Goal: Information Seeking & Learning: Learn about a topic

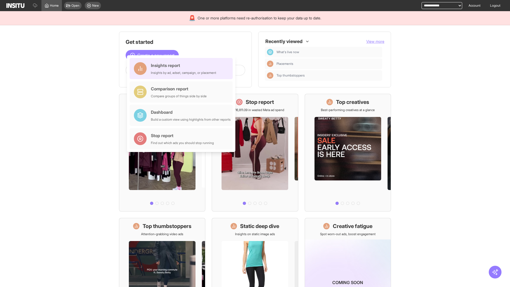
click at [182, 69] on div "Insights report Insights by ad, adset, campaign, or placement" at bounding box center [183, 68] width 65 height 13
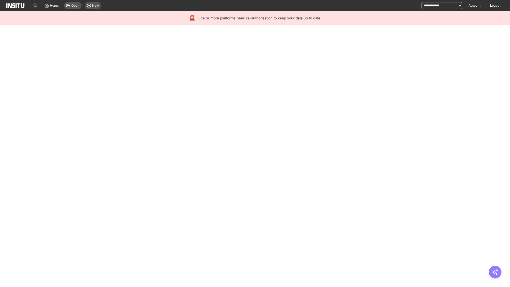
select select "**"
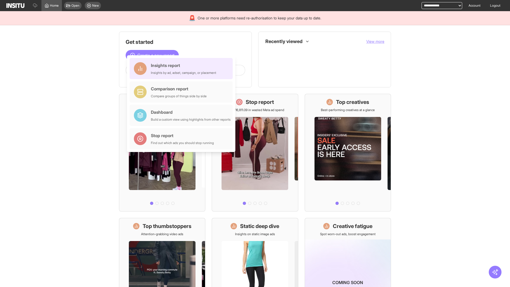
click at [182, 69] on div "Insights report Insights by ad, adset, campaign, or placement" at bounding box center [183, 68] width 65 height 13
